Goal: Information Seeking & Learning: Learn about a topic

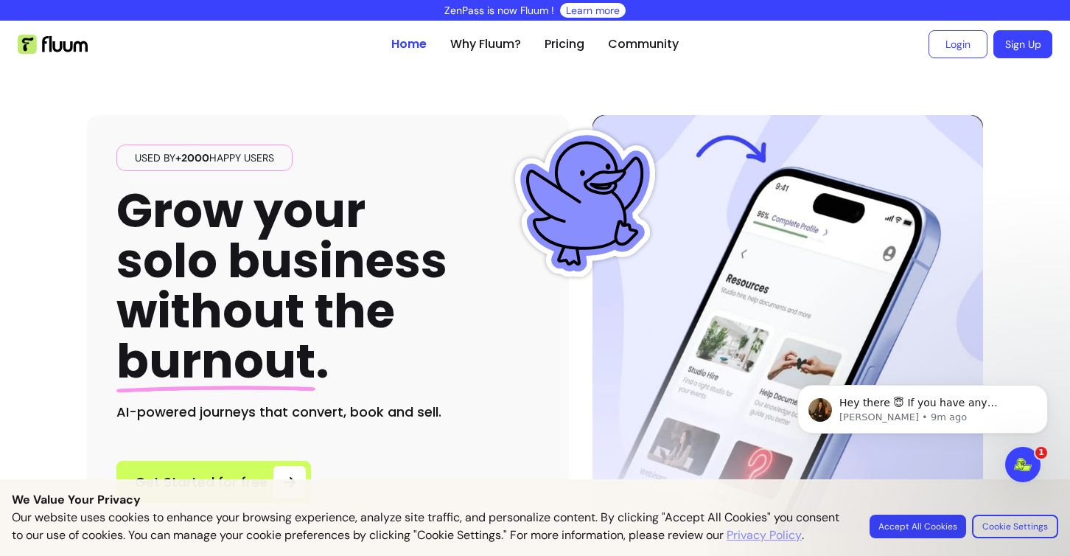
click at [927, 519] on button "Accept All Cookies" at bounding box center [918, 527] width 97 height 24
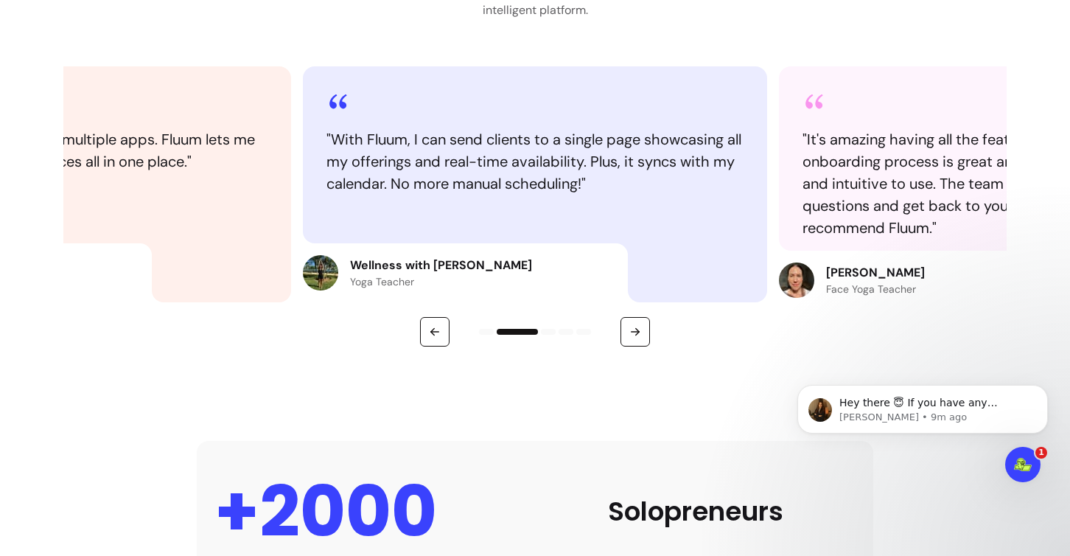
scroll to position [773, 0]
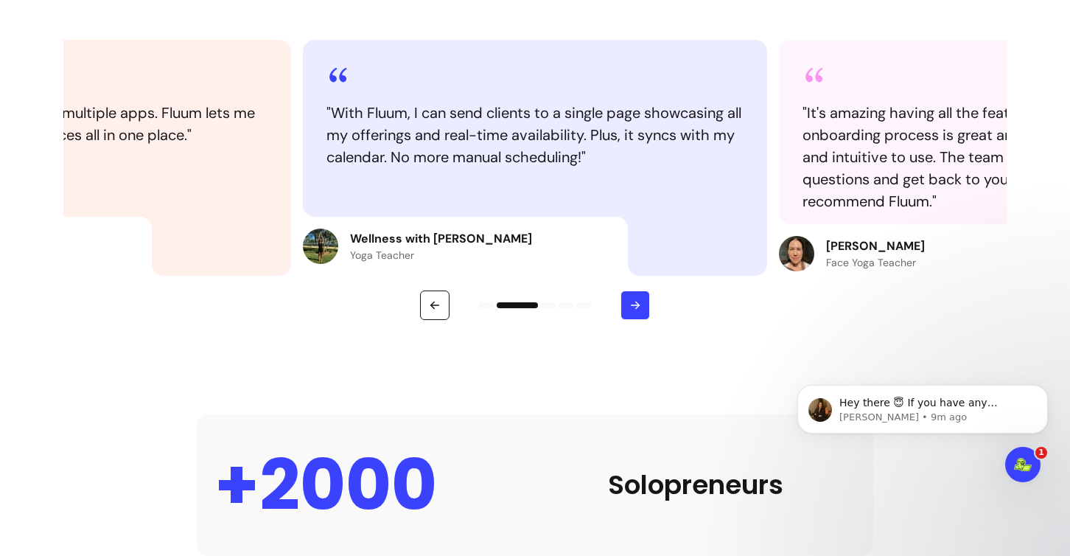
click at [644, 316] on button "button" at bounding box center [635, 304] width 29 height 29
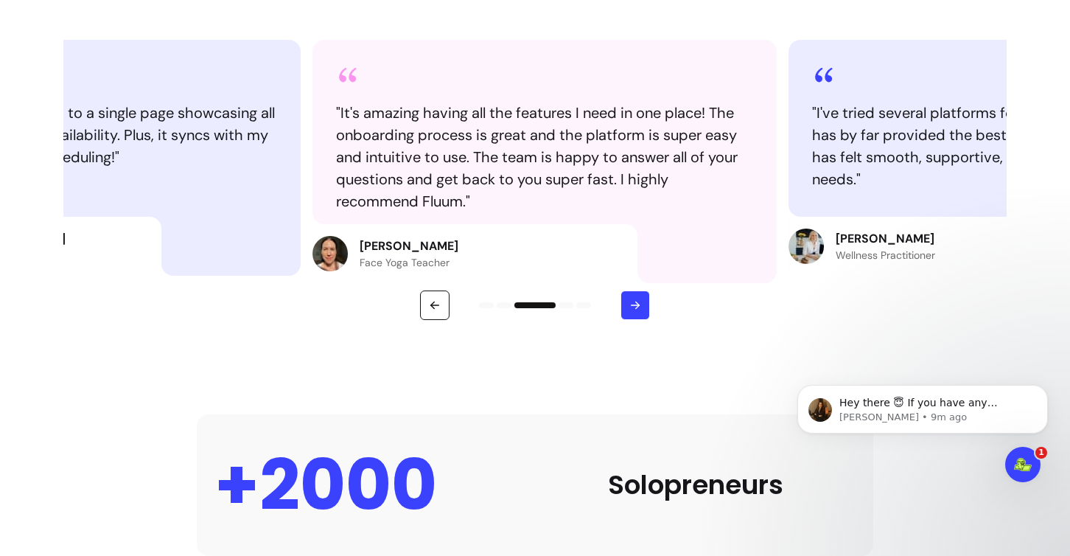
click at [644, 316] on button "button" at bounding box center [635, 304] width 29 height 29
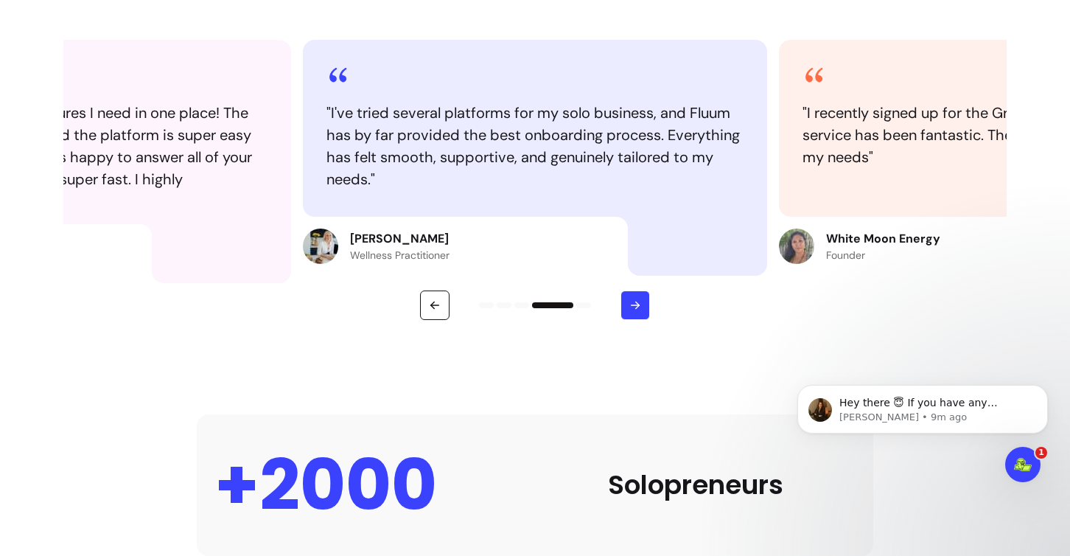
click at [644, 316] on button "button" at bounding box center [635, 304] width 29 height 29
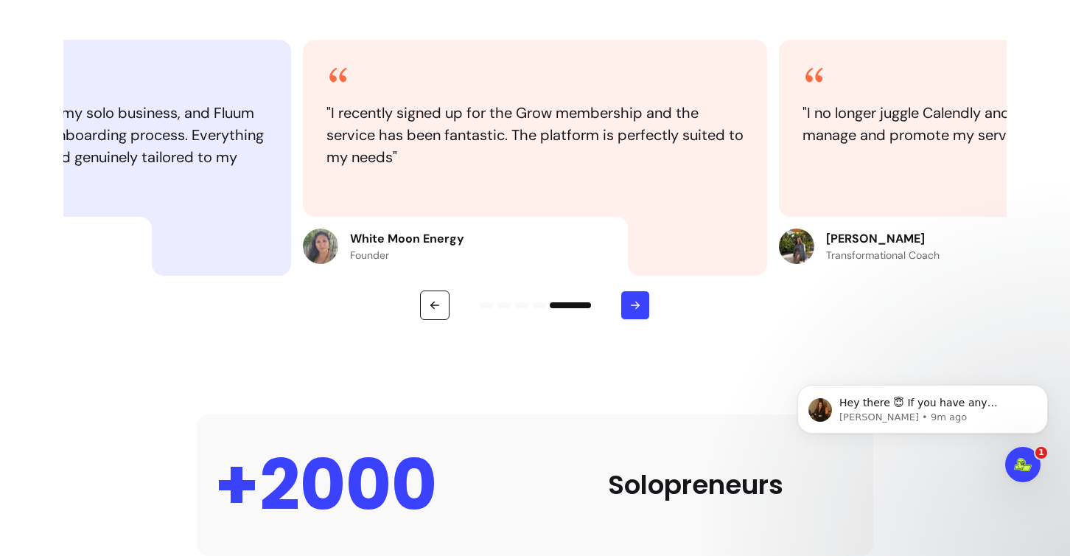
click at [644, 316] on button "button" at bounding box center [635, 304] width 29 height 29
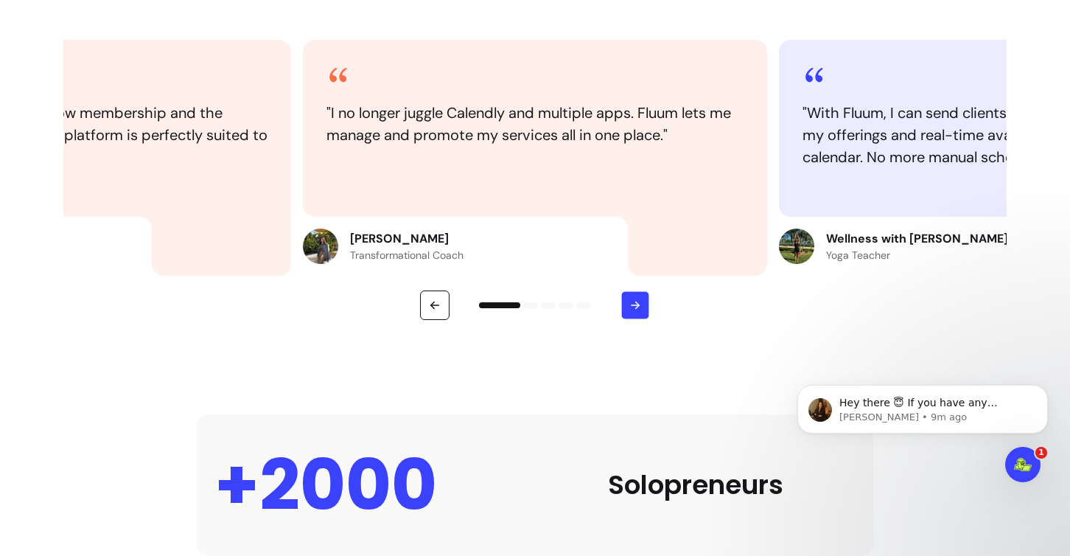
click at [644, 316] on button "button" at bounding box center [635, 305] width 29 height 29
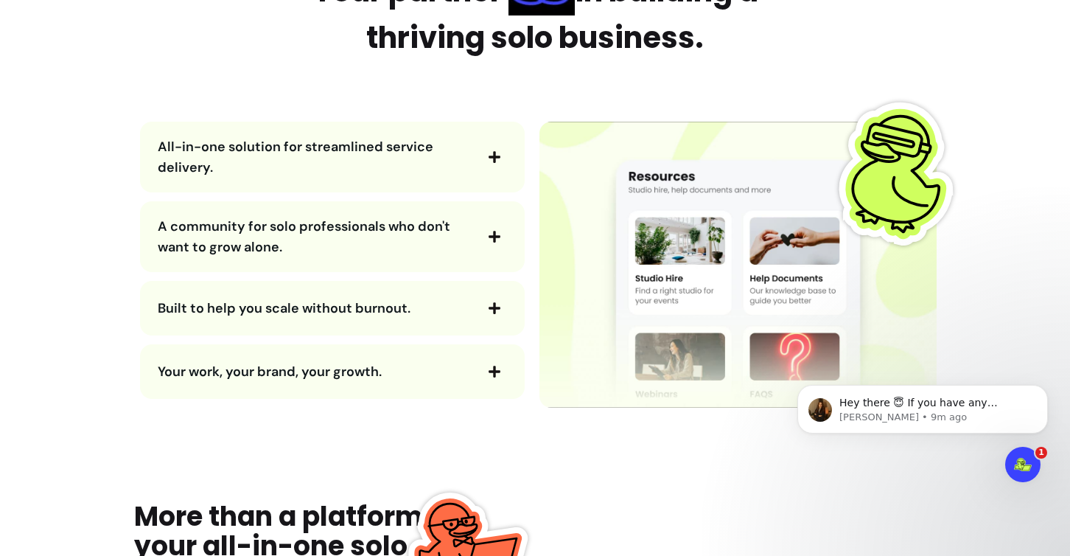
scroll to position [1768, 0]
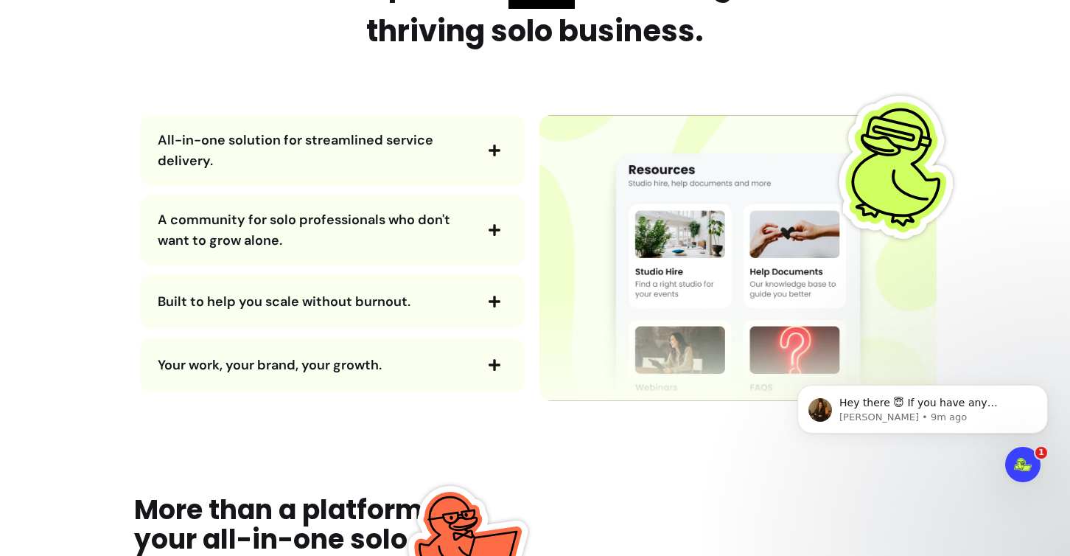
click at [500, 150] on icon "button" at bounding box center [495, 150] width 12 height 12
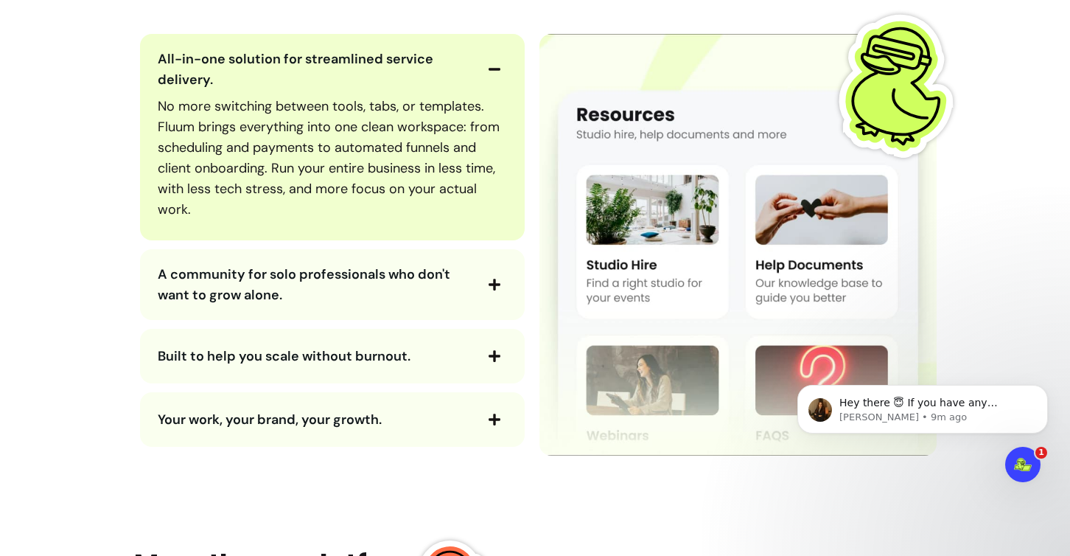
scroll to position [1854, 0]
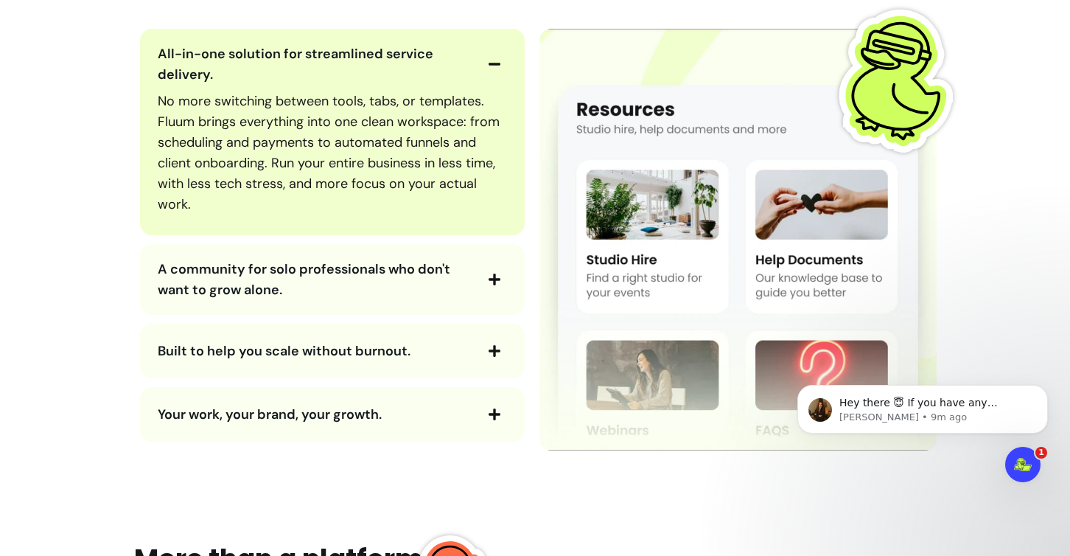
click at [389, 280] on span "A community for solo professionals who don't want to grow alone." at bounding box center [316, 279] width 316 height 41
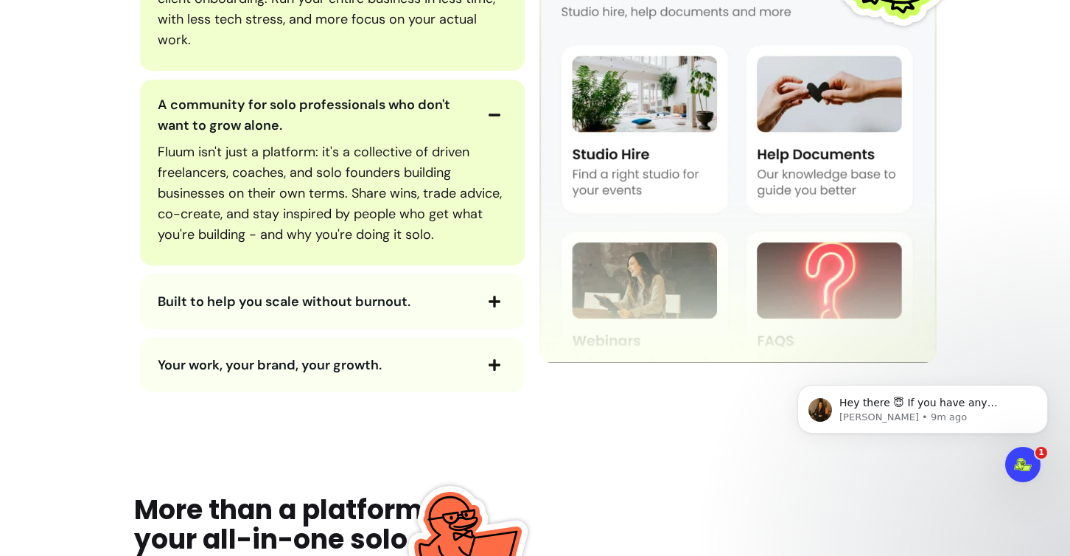
scroll to position [2028, 0]
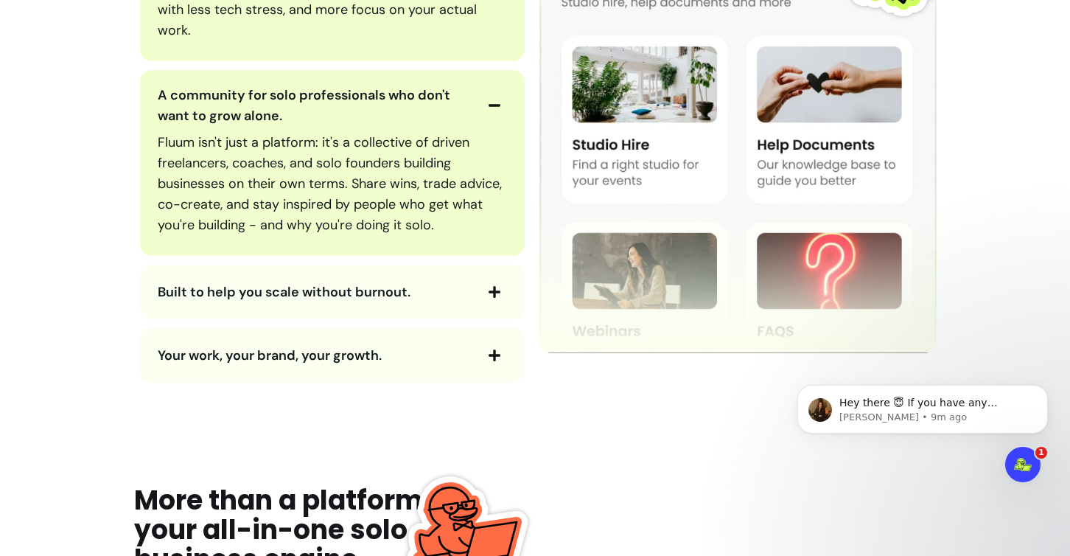
click at [371, 363] on span "Your work, your brand, your growth." at bounding box center [270, 355] width 224 height 18
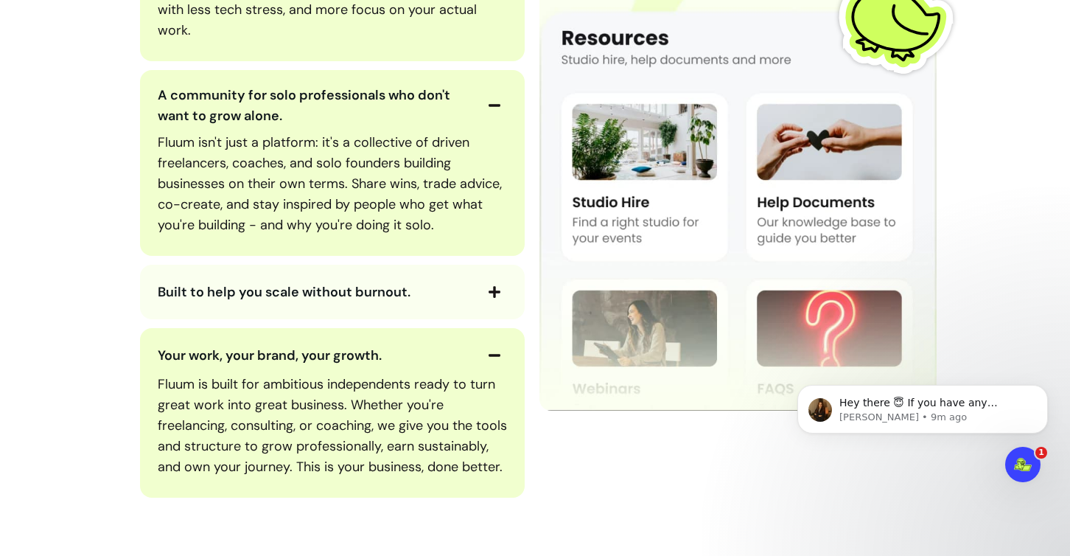
click at [366, 285] on span "Built to help you scale without burnout." at bounding box center [284, 292] width 253 height 18
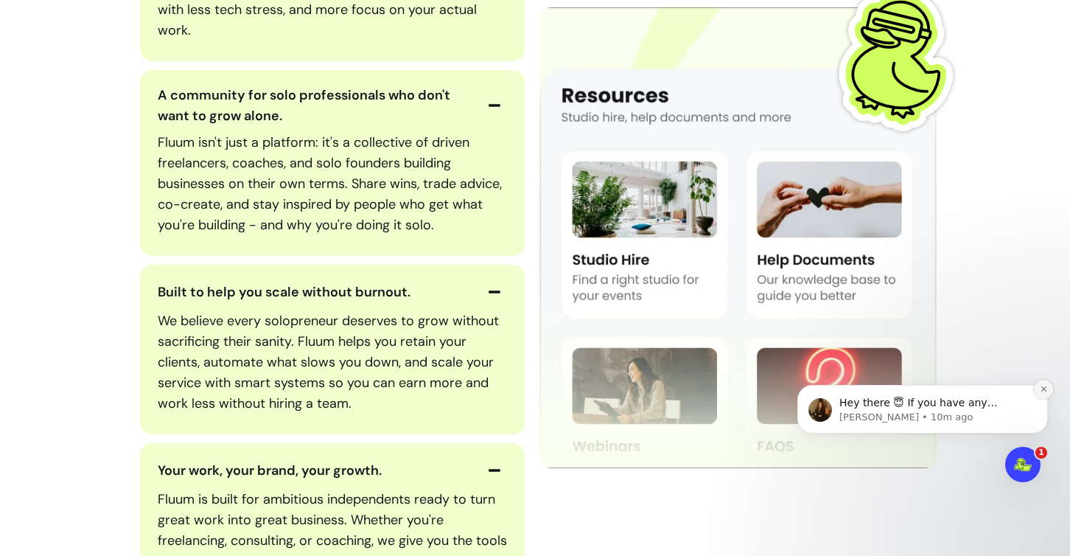
click at [1048, 387] on icon "Dismiss notification" at bounding box center [1044, 389] width 8 height 8
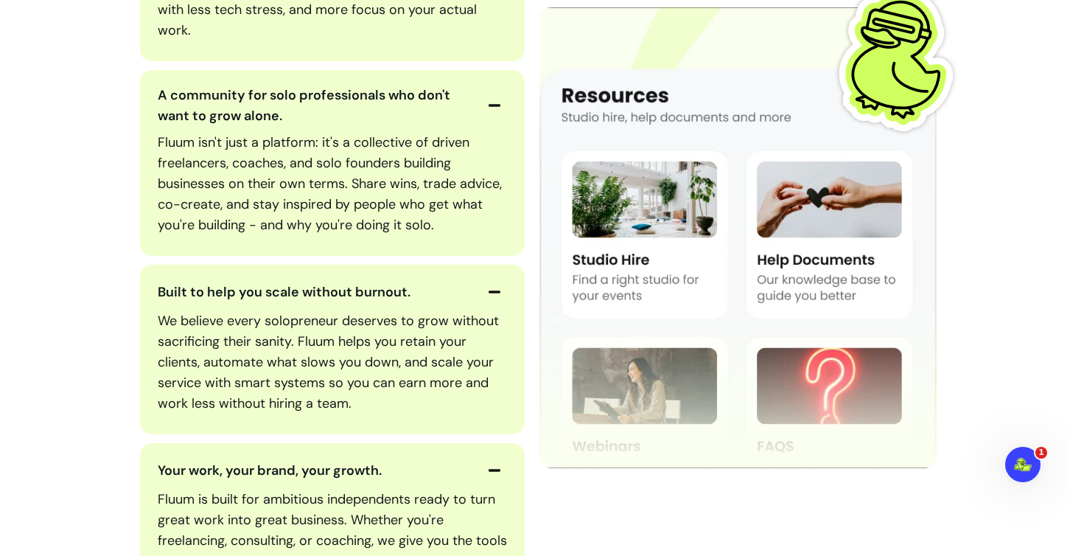
click at [416, 355] on p "We believe every solopreneur deserves to grow without sacrificing their sanity.…" at bounding box center [333, 361] width 350 height 103
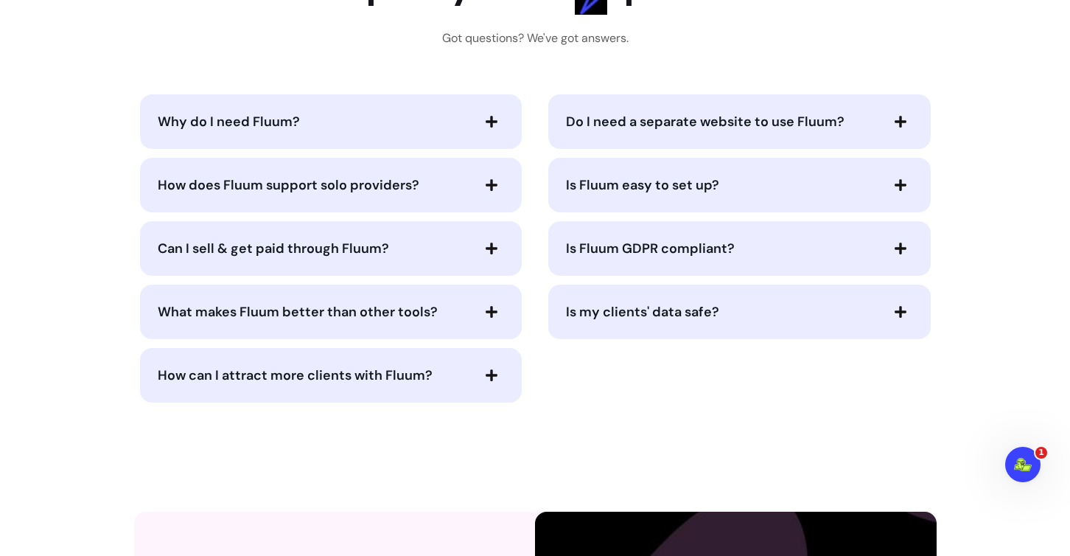
scroll to position [3757, 0]
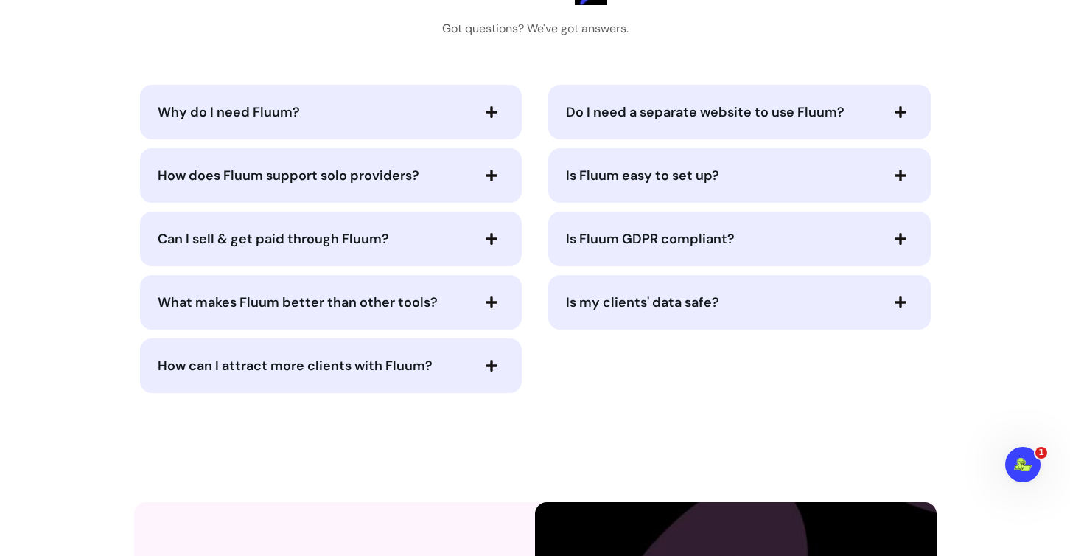
click at [488, 119] on icon "button" at bounding box center [491, 111] width 13 height 13
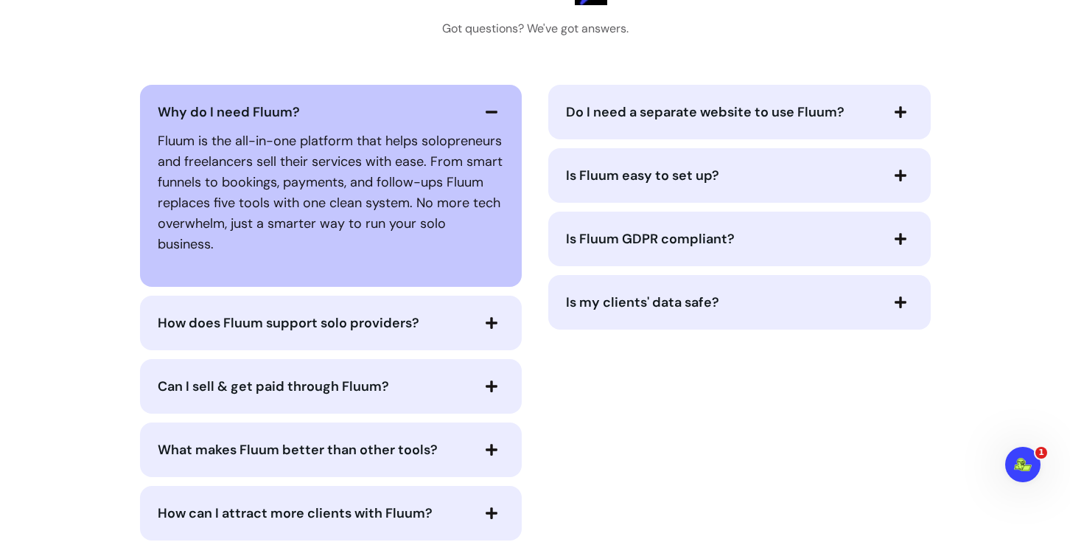
click at [408, 320] on span "How does Fluum support solo providers?" at bounding box center [289, 323] width 262 height 18
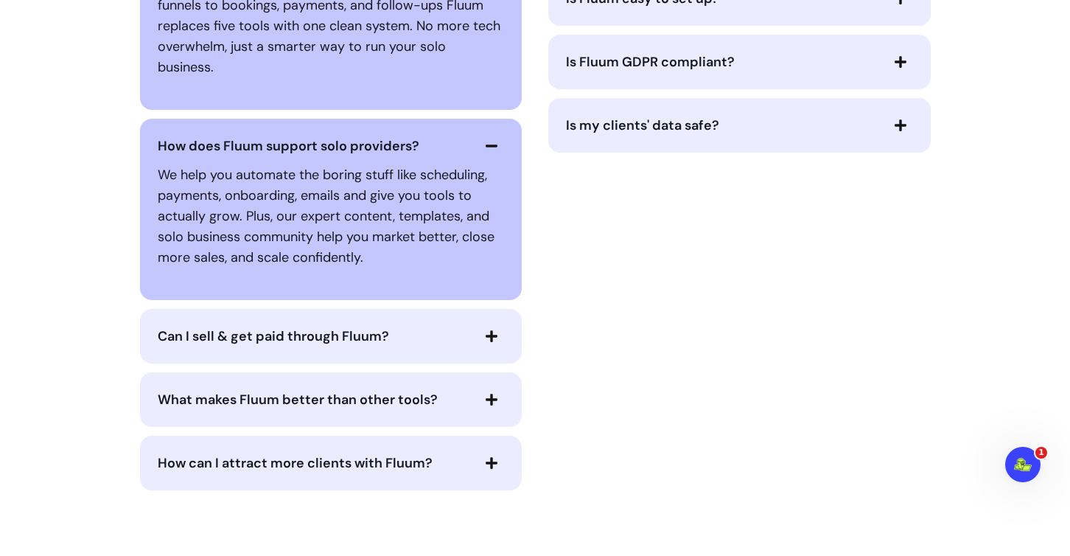
scroll to position [3936, 0]
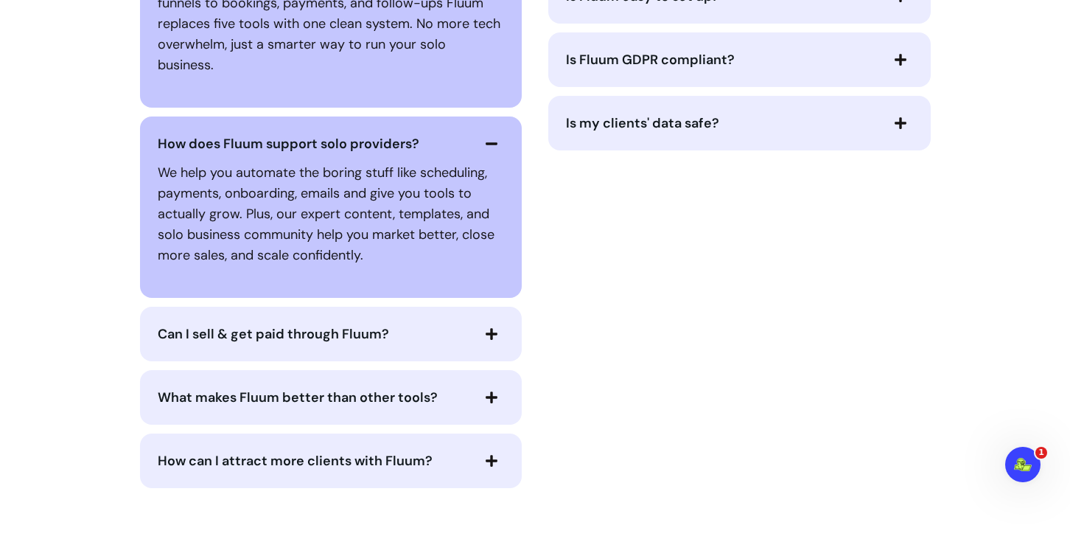
click at [408, 403] on span "What makes Fluum better than other tools?" at bounding box center [298, 398] width 280 height 18
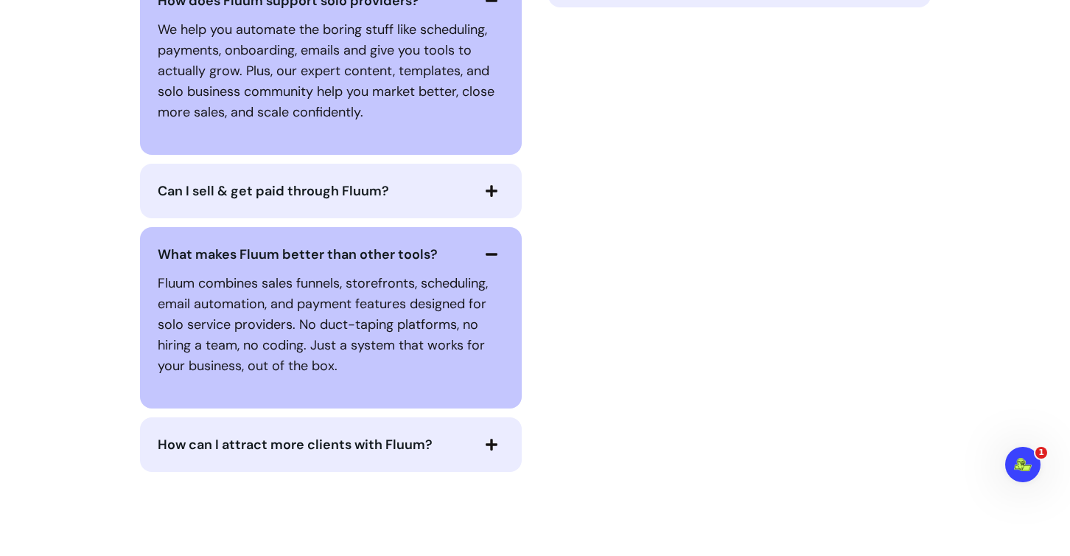
scroll to position [4114, 0]
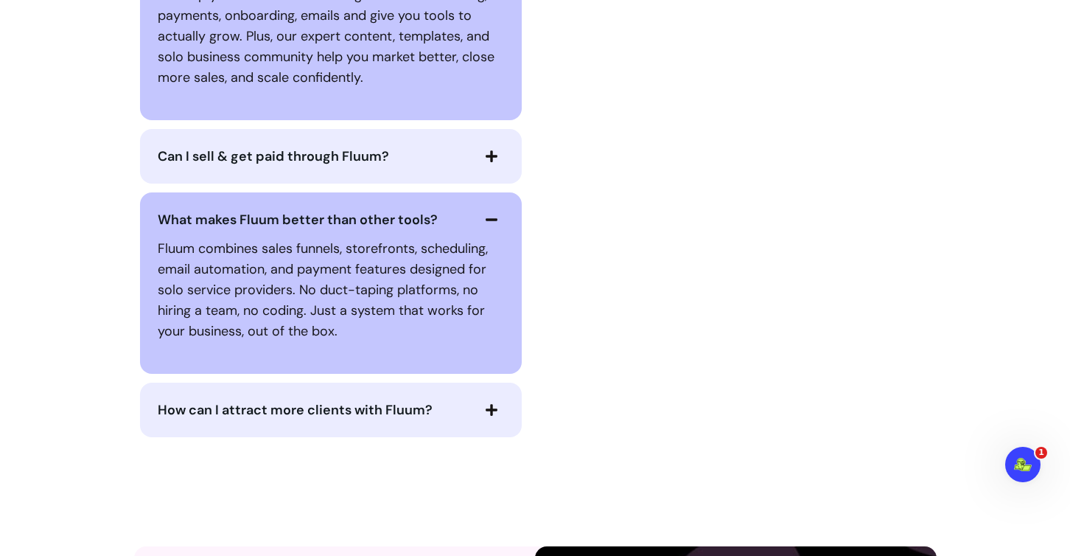
click at [402, 402] on span "How can I attract more clients with Fluum?" at bounding box center [295, 410] width 275 height 18
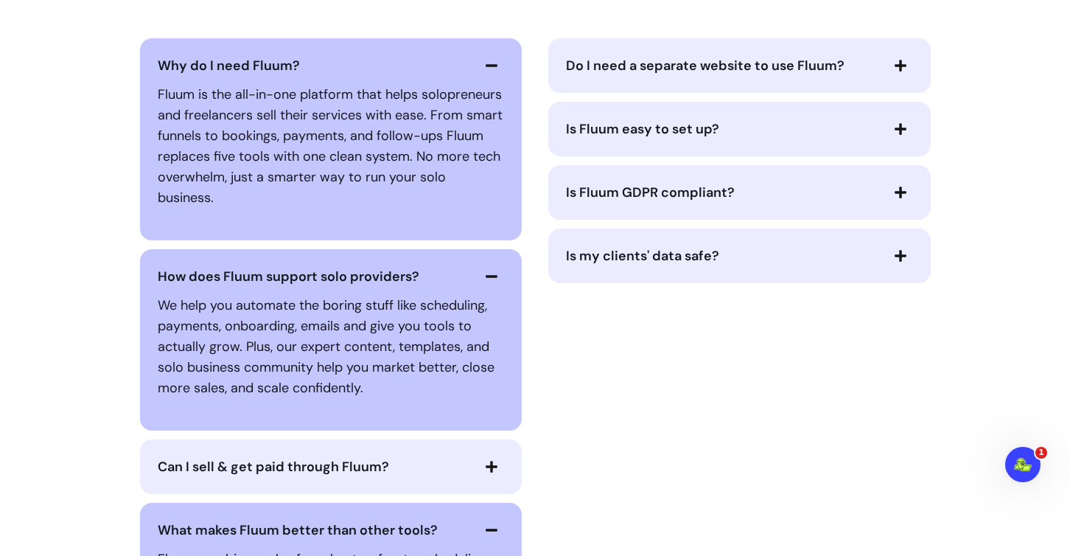
scroll to position [3802, 0]
click at [621, 75] on span "Do I need a separate website to use Fluum?" at bounding box center [705, 67] width 279 height 18
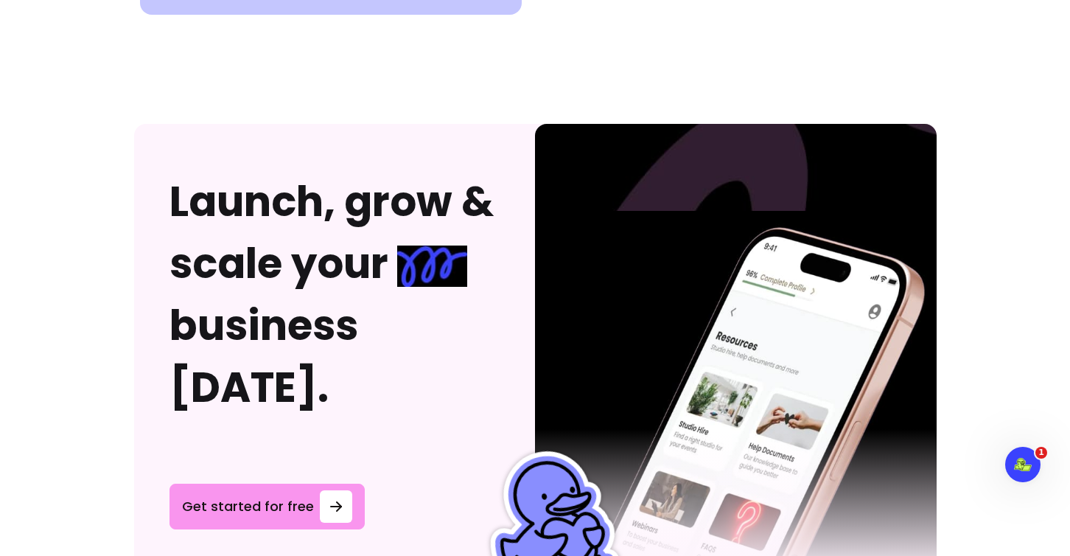
scroll to position [5063, 0]
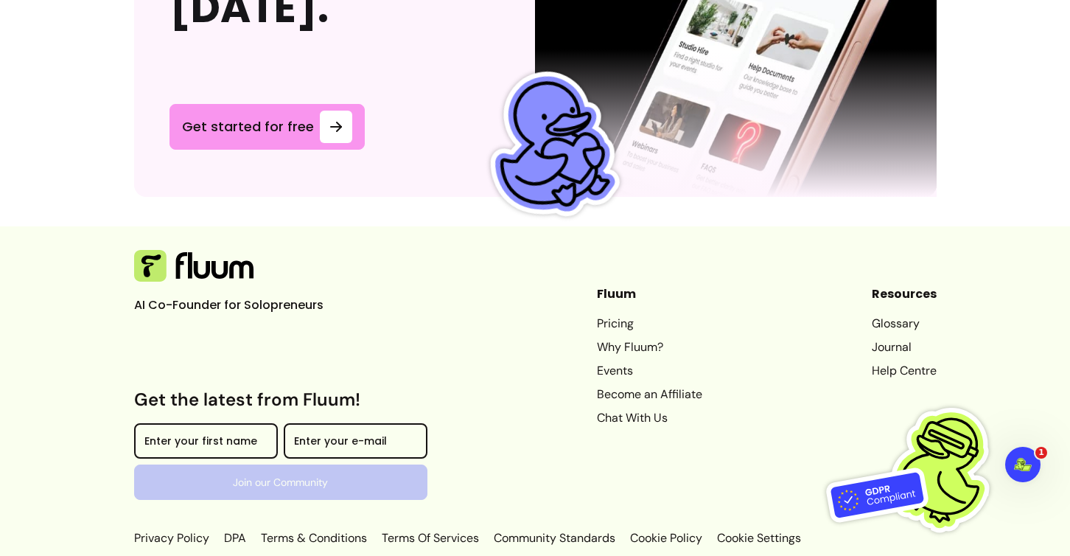
click at [601, 315] on link "Pricing" at bounding box center [649, 324] width 105 height 18
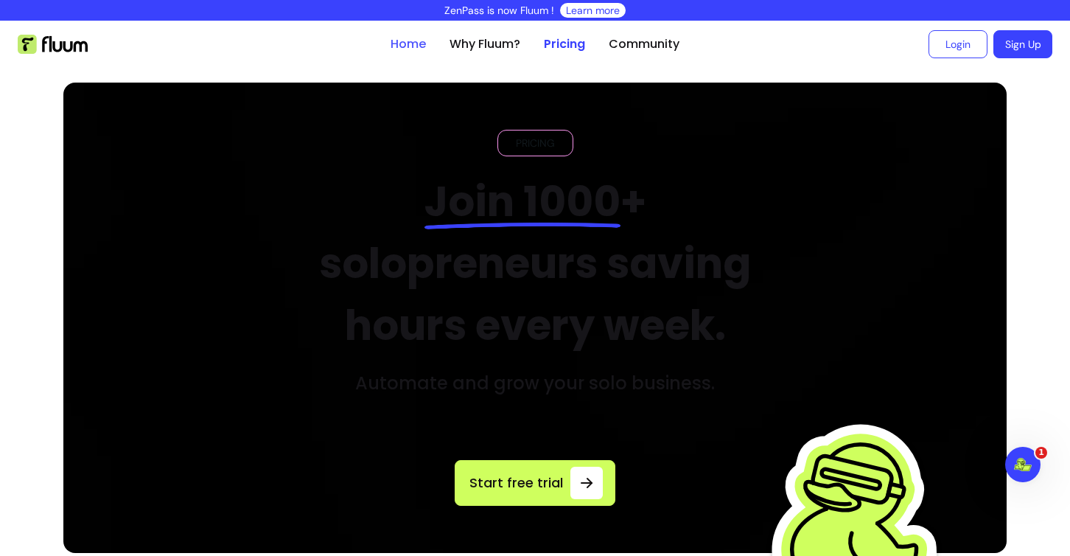
click at [408, 38] on link "Home" at bounding box center [408, 44] width 35 height 18
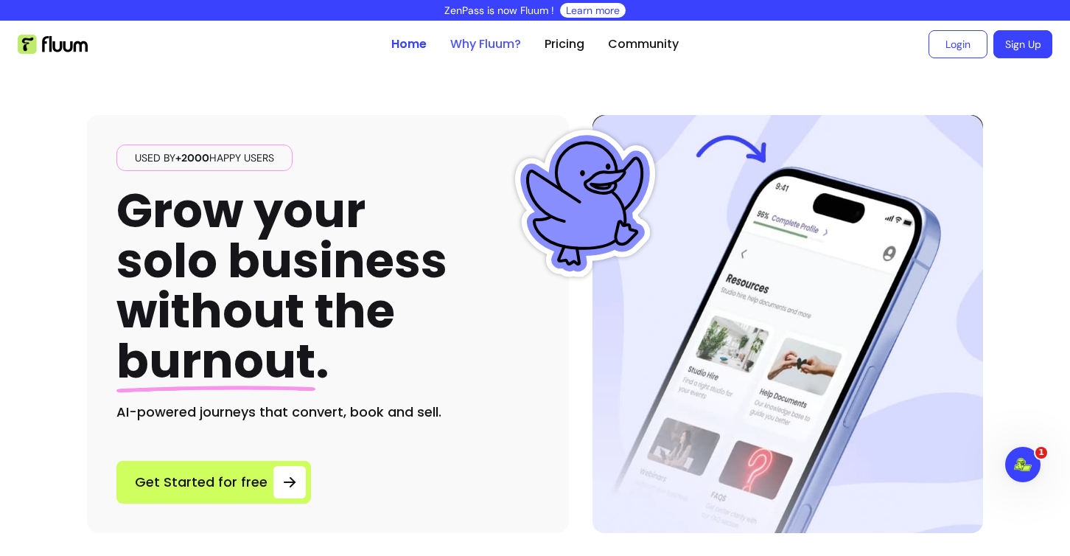
click at [494, 42] on link "Why Fluum?" at bounding box center [485, 44] width 71 height 18
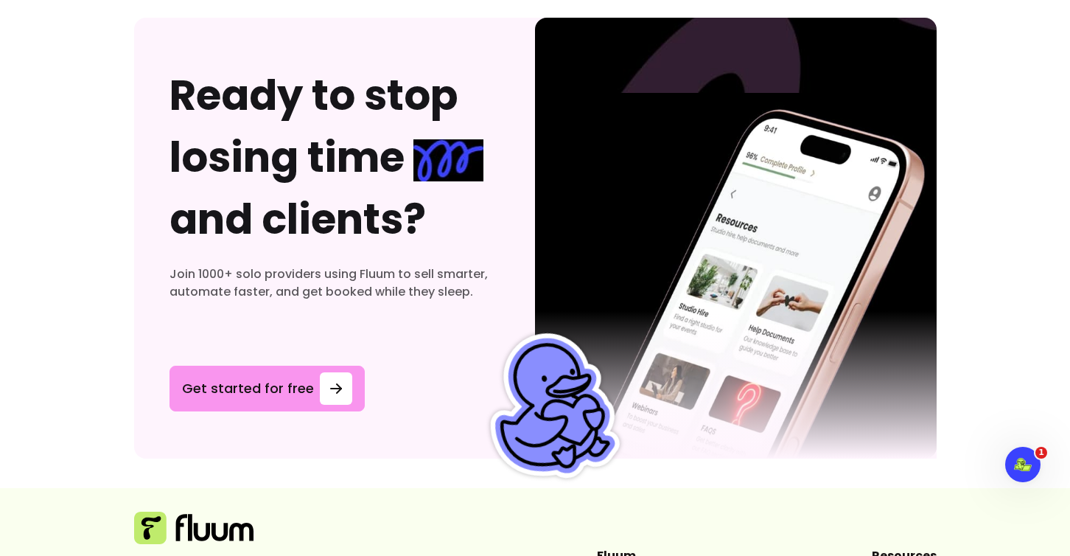
scroll to position [4548, 0]
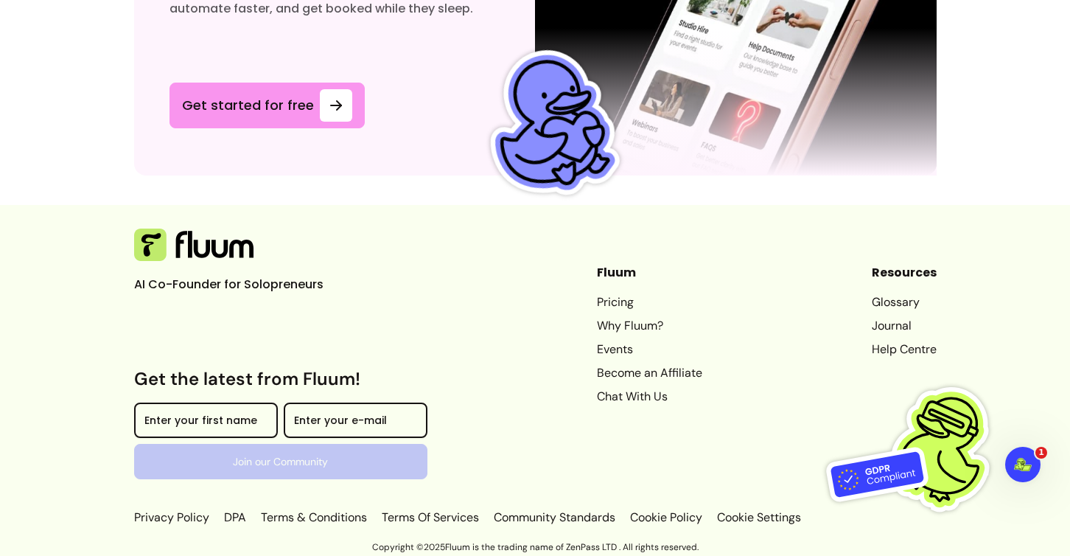
click at [890, 299] on link "Glossary" at bounding box center [904, 302] width 65 height 18
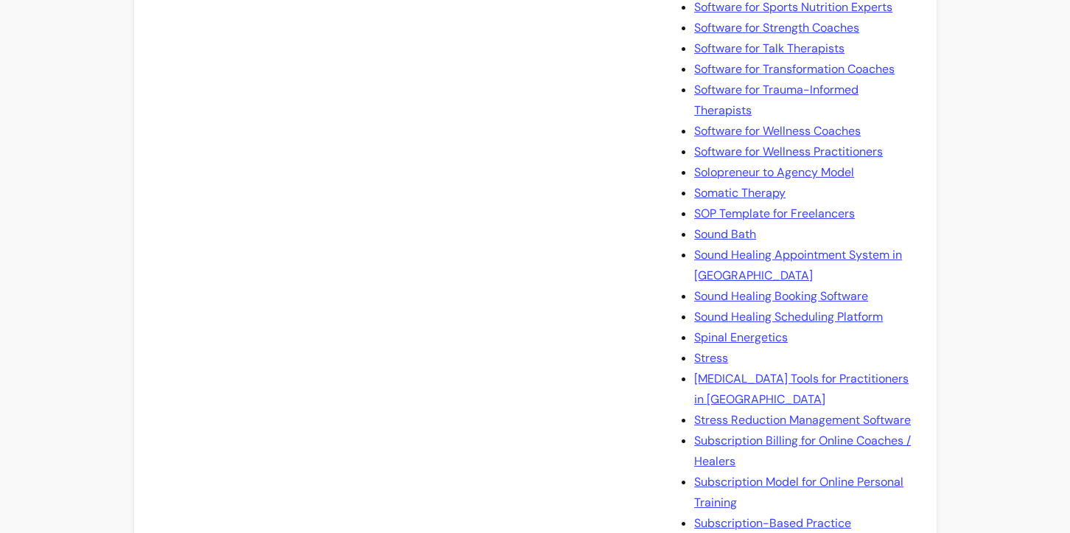
scroll to position [6651, 0]
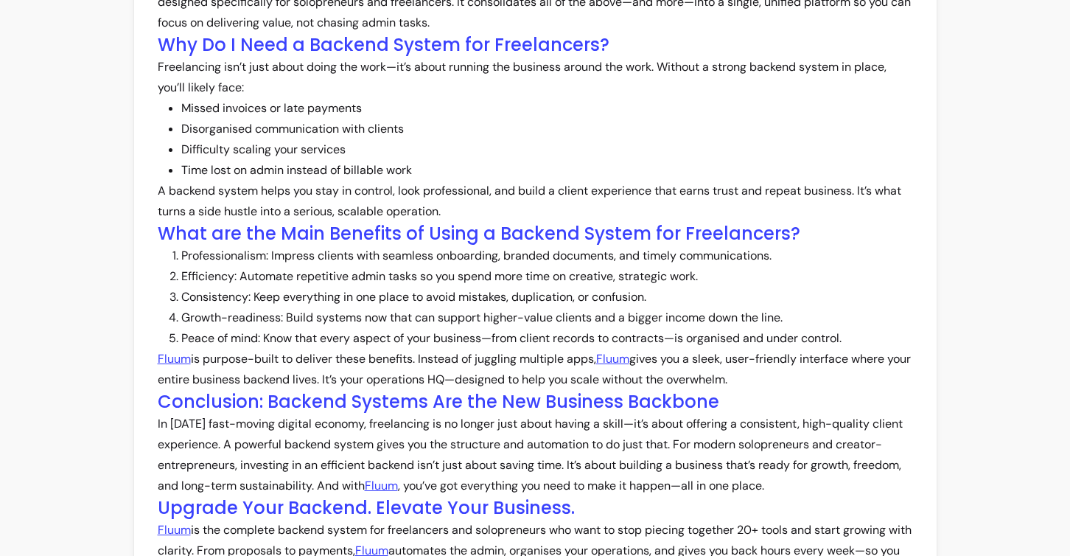
scroll to position [481, 0]
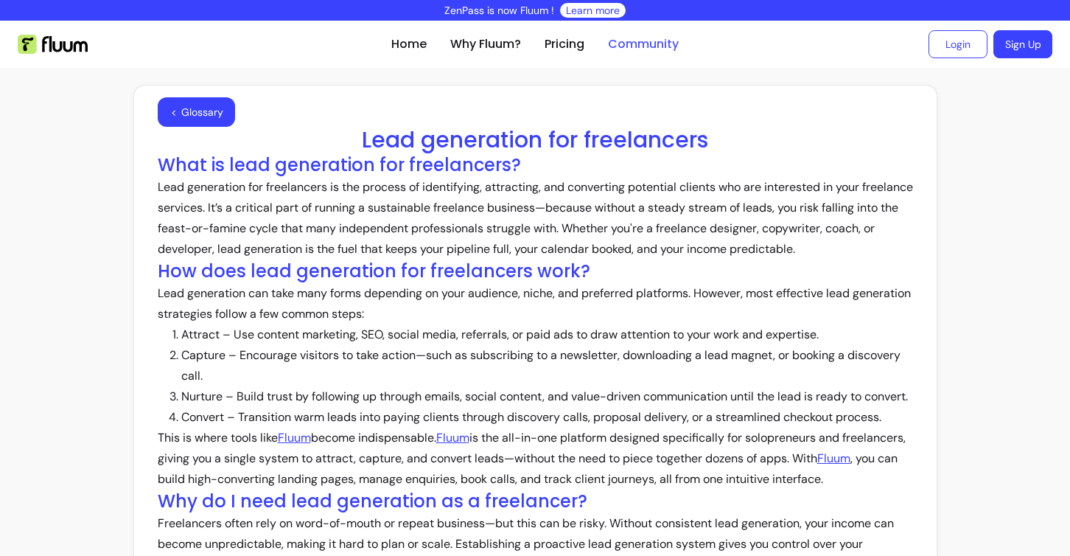
click at [648, 38] on link "Community" at bounding box center [643, 44] width 71 height 18
click at [648, 45] on link "Community" at bounding box center [643, 44] width 71 height 18
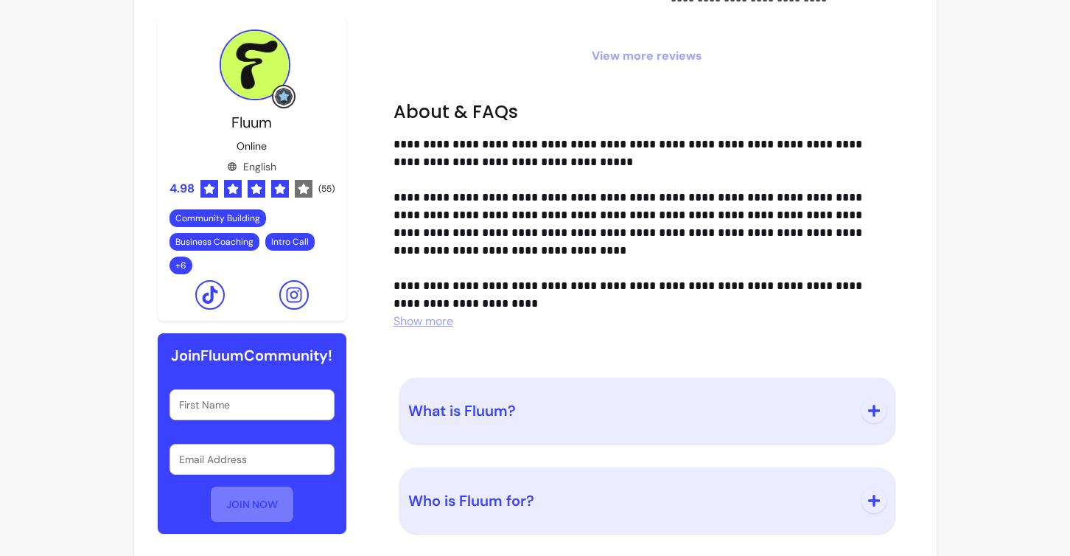
scroll to position [1714, 0]
